Goal: Transaction & Acquisition: Book appointment/travel/reservation

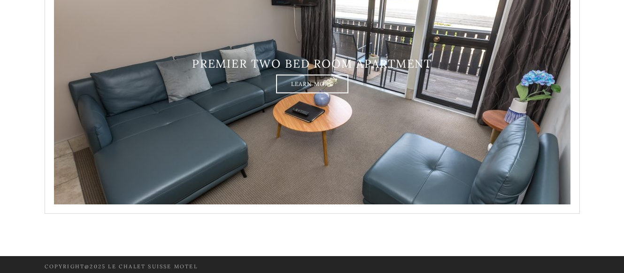
scroll to position [1724, 0]
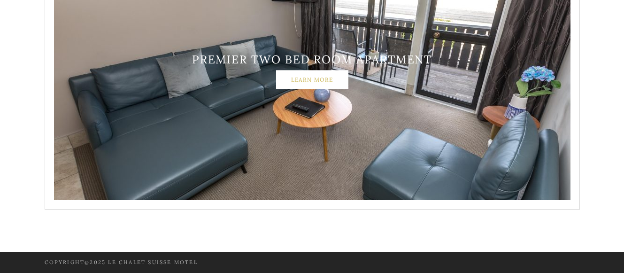
click at [311, 80] on link "Learn More" at bounding box center [312, 79] width 72 height 19
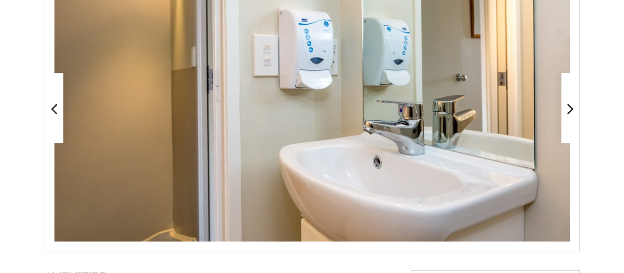
scroll to position [227, 0]
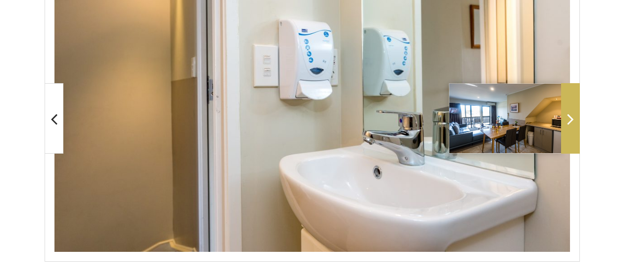
click at [569, 119] on icon at bounding box center [570, 118] width 7 height 19
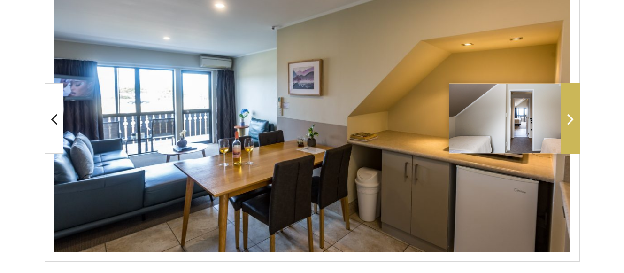
click at [569, 119] on icon at bounding box center [570, 118] width 7 height 19
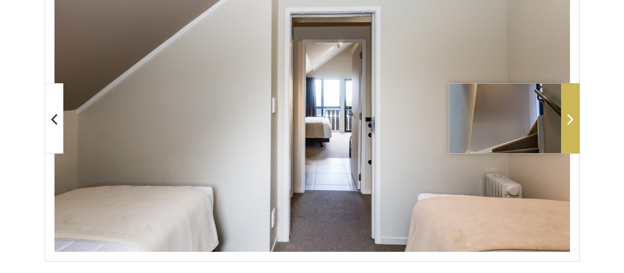
click at [569, 119] on icon at bounding box center [570, 118] width 7 height 19
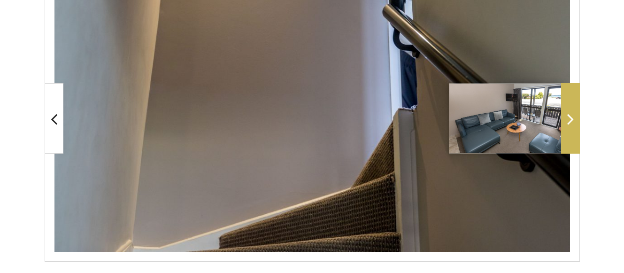
click at [569, 119] on icon at bounding box center [570, 118] width 7 height 19
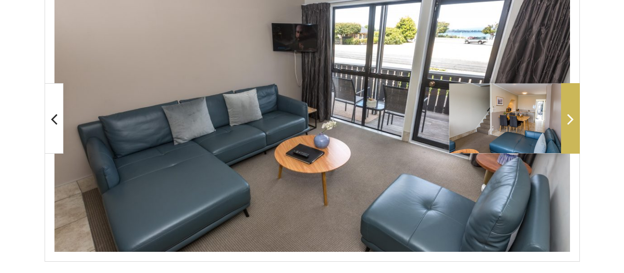
click at [569, 119] on icon at bounding box center [570, 118] width 7 height 19
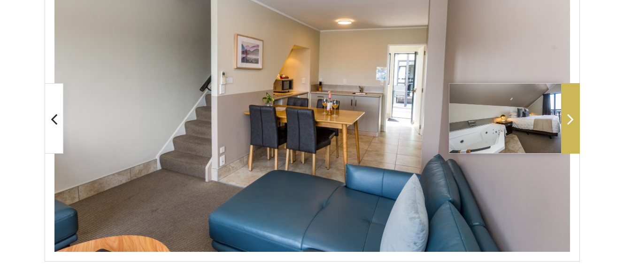
click at [569, 119] on icon at bounding box center [570, 118] width 7 height 19
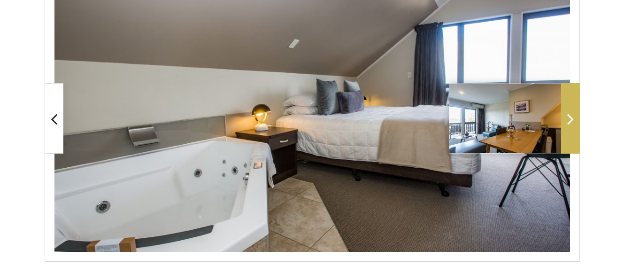
click at [569, 117] on icon at bounding box center [570, 118] width 7 height 19
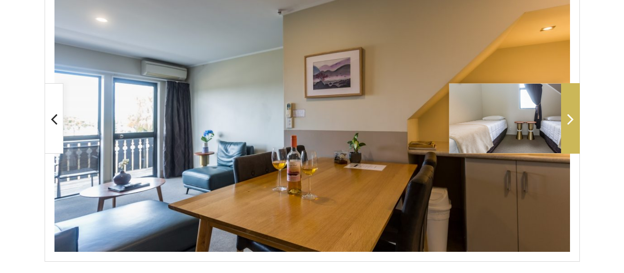
click at [569, 117] on icon at bounding box center [570, 118] width 7 height 19
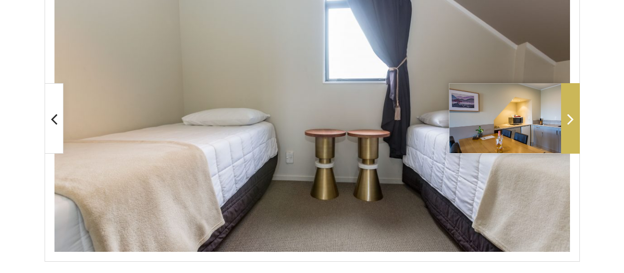
click at [569, 117] on icon at bounding box center [570, 118] width 7 height 19
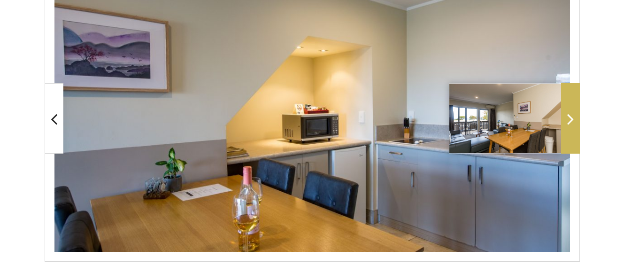
click at [569, 117] on icon at bounding box center [570, 118] width 7 height 19
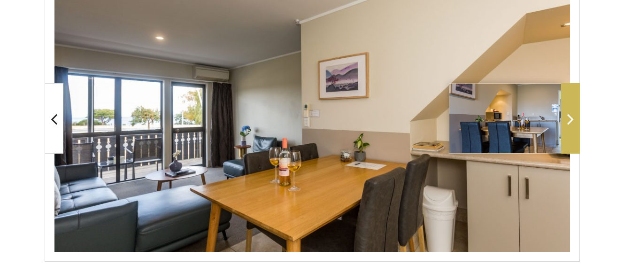
click at [569, 117] on icon at bounding box center [570, 118] width 7 height 19
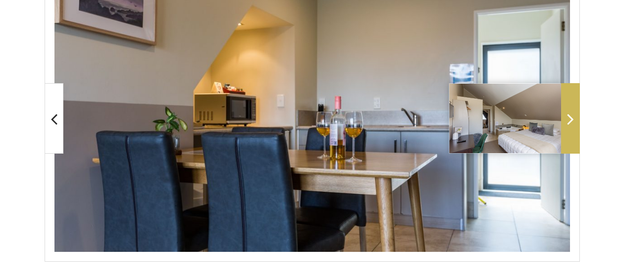
click at [569, 117] on icon at bounding box center [570, 118] width 7 height 19
